Goal: Task Accomplishment & Management: Manage account settings

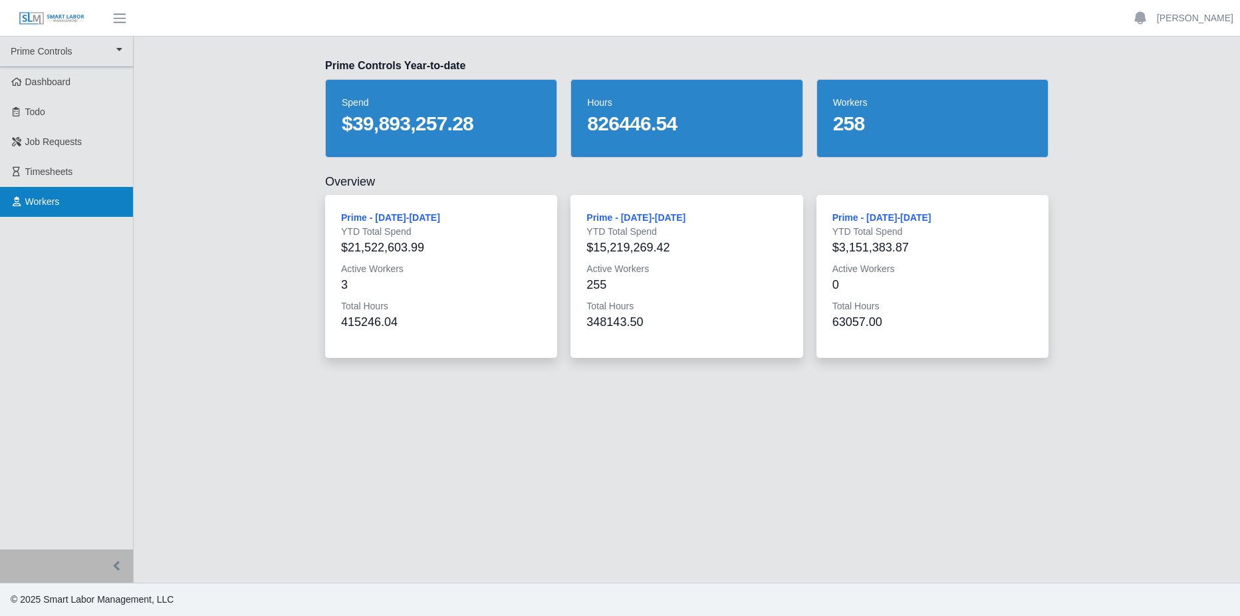
click at [37, 200] on span "Workers" at bounding box center [42, 201] width 35 height 11
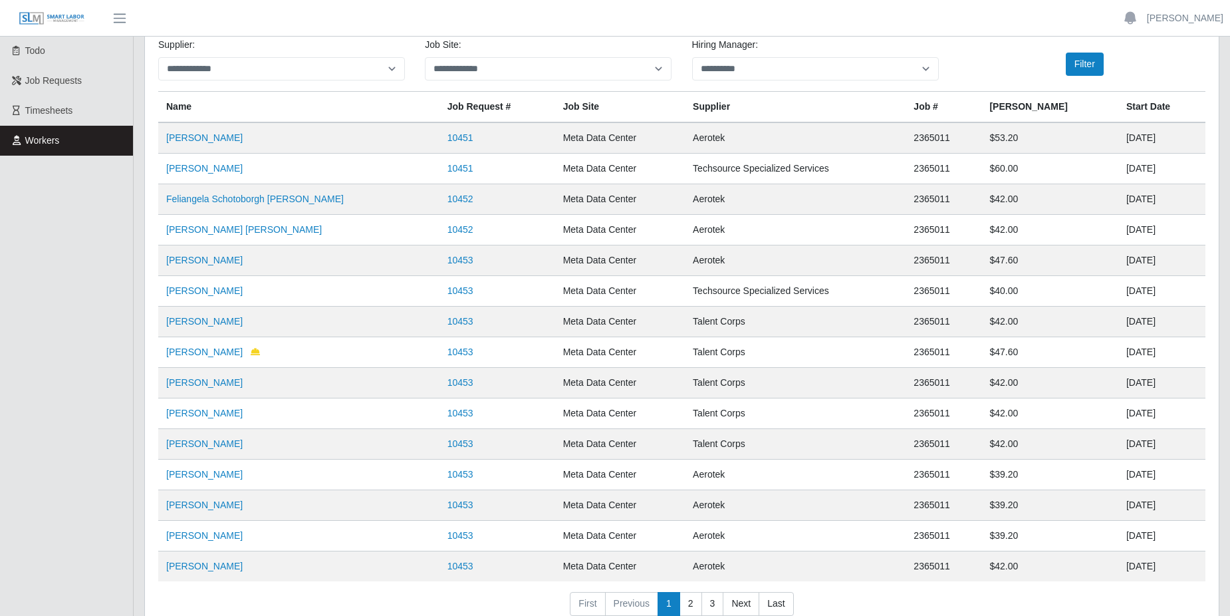
scroll to position [146, 0]
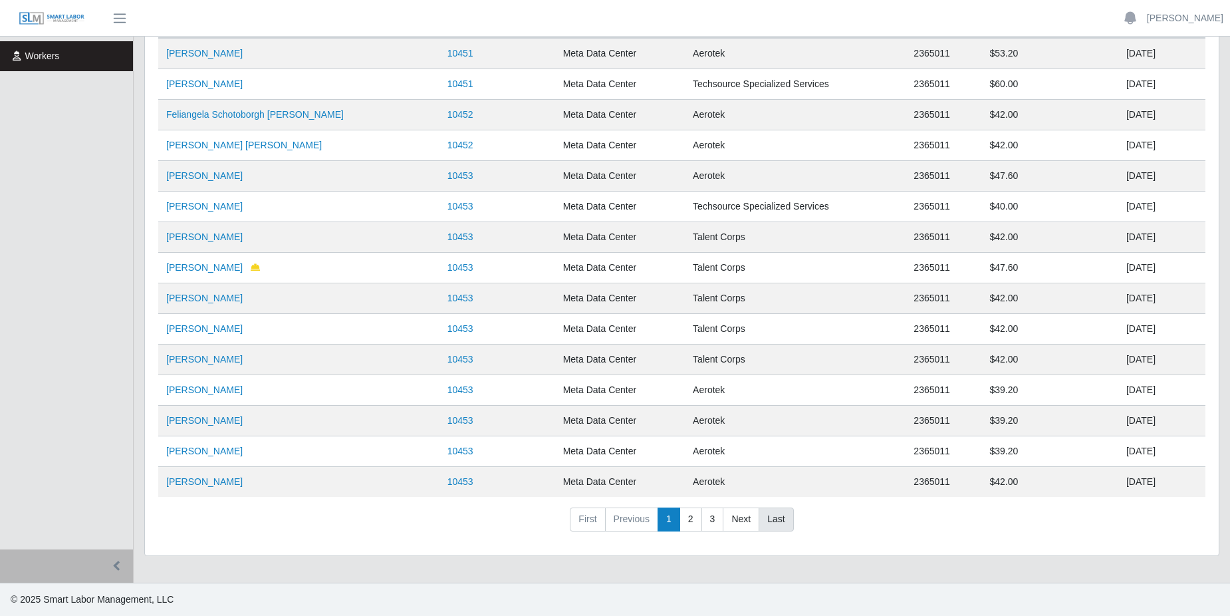
click at [777, 519] on link "Last" at bounding box center [776, 519] width 35 height 24
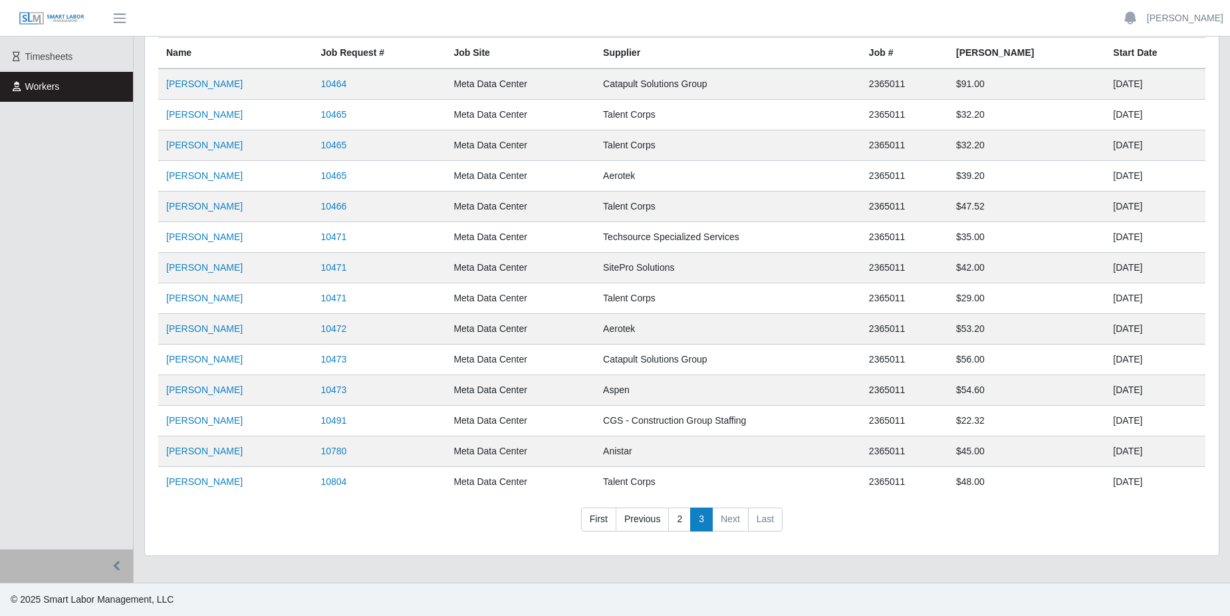
scroll to position [115, 0]
click at [213, 487] on link "[PERSON_NAME]" at bounding box center [204, 481] width 76 height 11
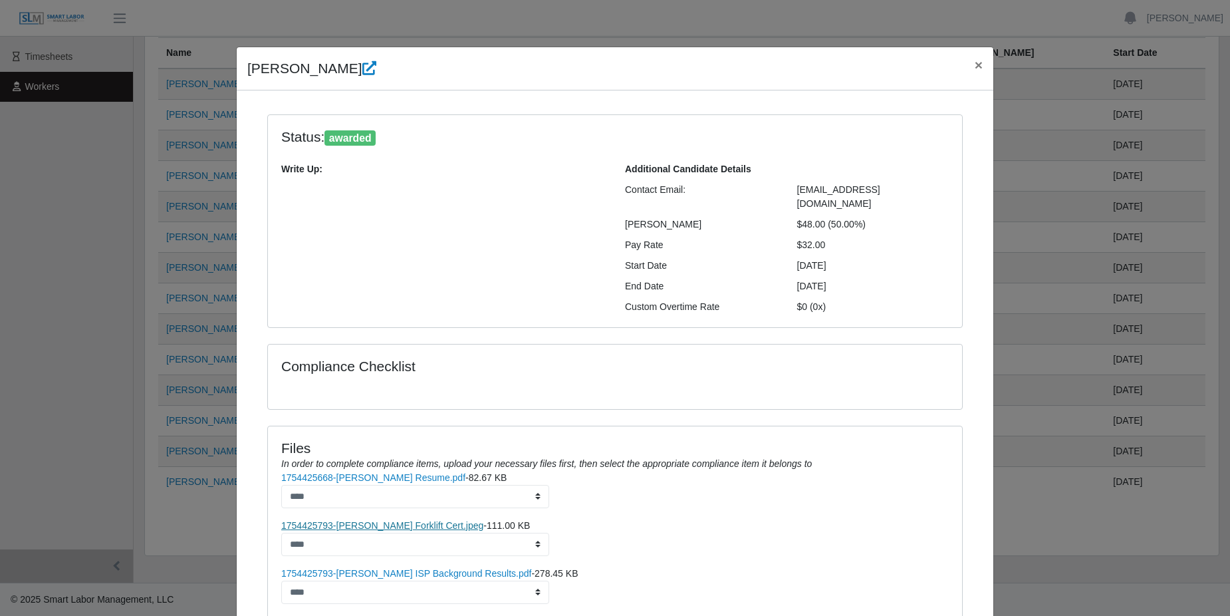
click at [410, 520] on link "1754425793-[PERSON_NAME] Forklift Cert.jpeg" at bounding box center [382, 525] width 202 height 11
